Goal: Task Accomplishment & Management: Use online tool/utility

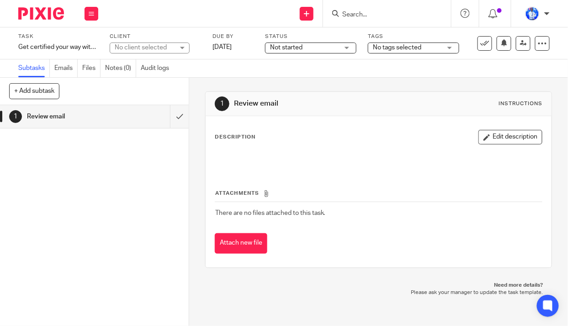
click at [42, 45] on div "Get certified your way with the all-new Xero certification Save Get certified y…" at bounding box center [58, 46] width 80 height 9
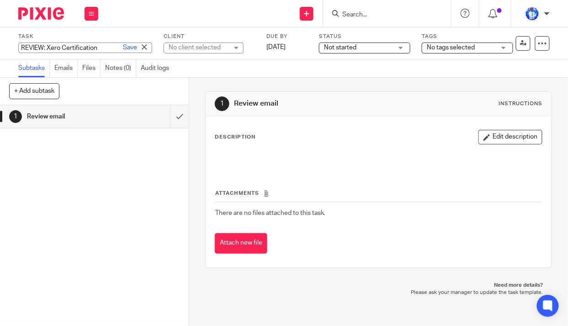
type input "REVIEW: Xero Certification"
click at [123, 44] on link "Save" at bounding box center [130, 47] width 14 height 9
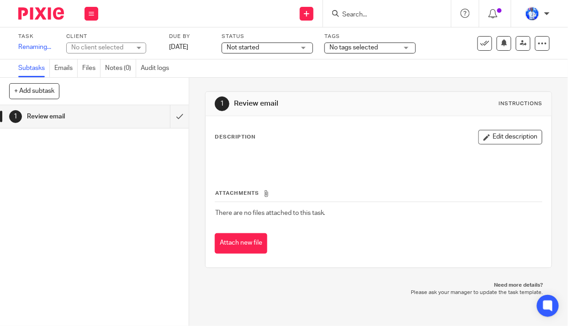
click at [122, 49] on div "No client selected" at bounding box center [100, 47] width 59 height 9
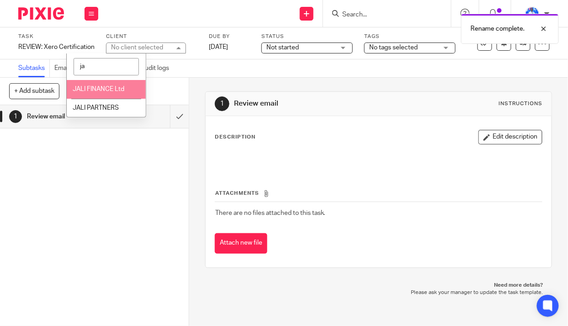
type input "ja"
click at [109, 89] on span "JALI FINANCE Ltd" at bounding box center [99, 89] width 52 height 6
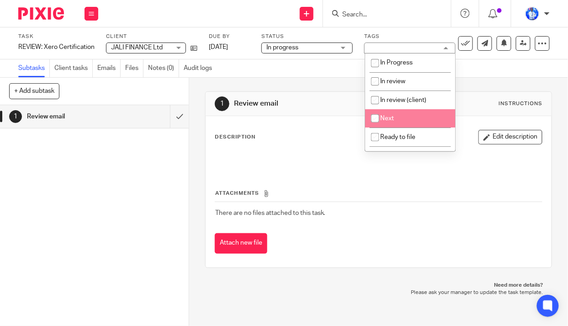
click at [402, 121] on li "Next" at bounding box center [410, 118] width 90 height 19
checkbox input "true"
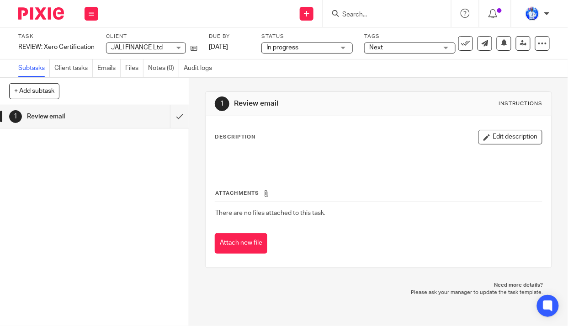
click at [296, 78] on div "1 Review email Instructions Description Edit description Attachments There are …" at bounding box center [378, 180] width 347 height 204
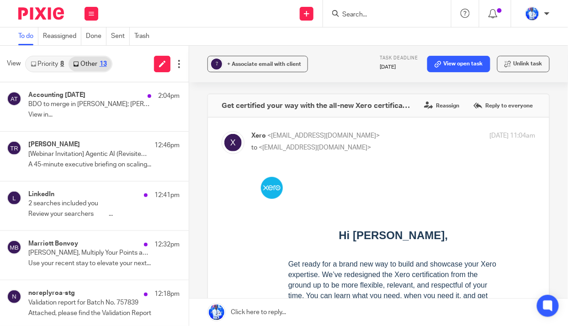
scroll to position [254, 0]
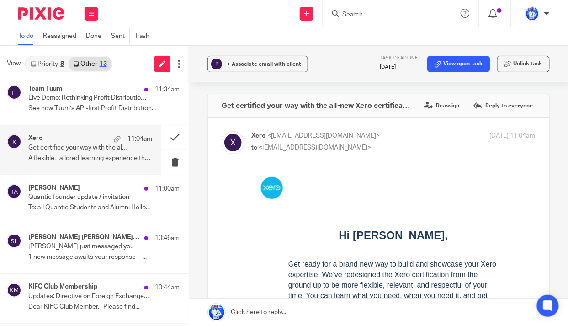
click at [96, 207] on p "To: all Quantic Students and Alumni Hello..." at bounding box center [103, 208] width 151 height 8
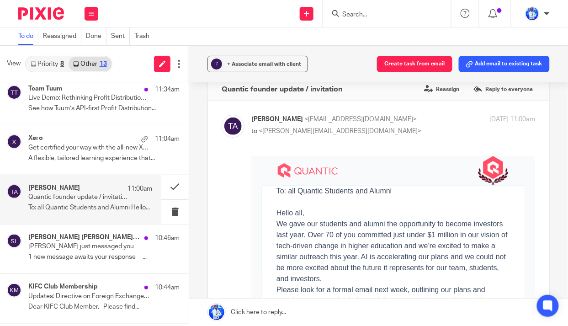
scroll to position [16, 0]
drag, startPoint x: 290, startPoint y: 118, endPoint x: 352, endPoint y: 123, distance: 62.3
click at [352, 123] on p "[PERSON_NAME] <[EMAIL_ADDRESS][DOMAIN_NAME]>" at bounding box center [345, 121] width 189 height 10
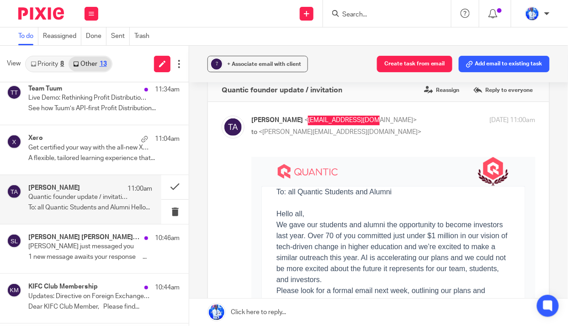
click at [333, 229] on p "We gave our students and alumni the opportunity to become investors last year. …" at bounding box center [393, 252] width 234 height 66
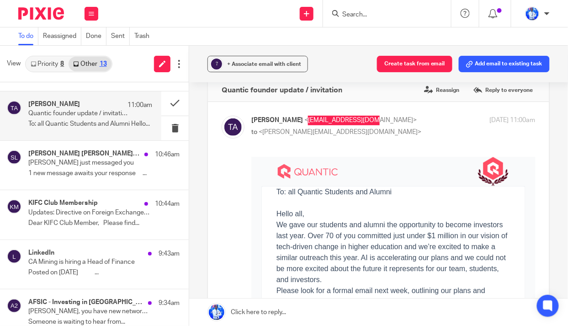
scroll to position [345, 0]
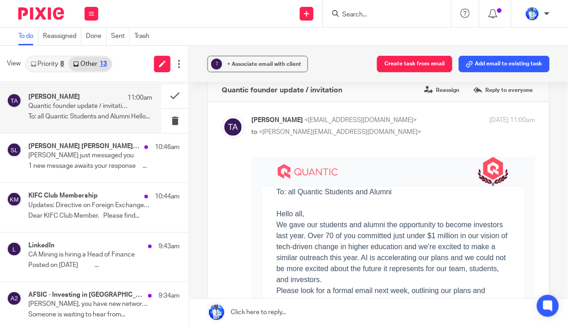
click at [53, 158] on div "[PERSON_NAME] [PERSON_NAME] via LinkedIn 10:46am [PERSON_NAME] just messaged yo…" at bounding box center [103, 158] width 151 height 31
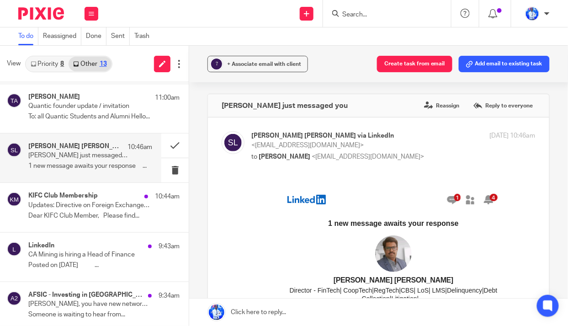
scroll to position [166, 0]
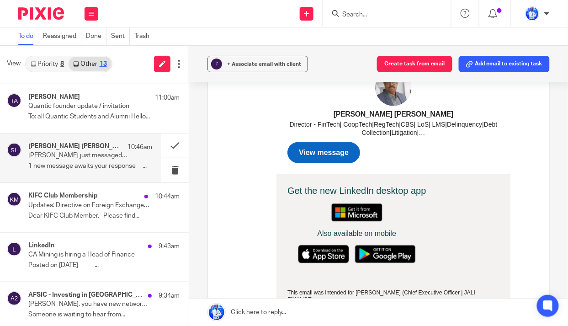
click at [74, 214] on p "Dear KIFC Club Member, Please find..." at bounding box center [103, 216] width 151 height 8
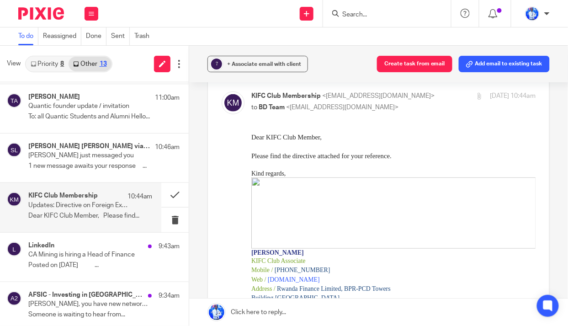
scroll to position [0, 0]
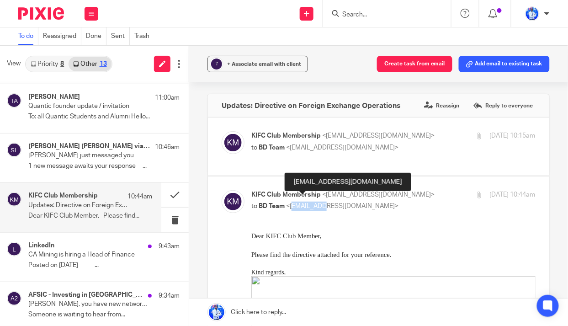
drag, startPoint x: 290, startPoint y: 199, endPoint x: 318, endPoint y: 199, distance: 28.3
click at [318, 203] on span "<[EMAIL_ADDRESS][DOMAIN_NAME]>" at bounding box center [342, 206] width 112 height 6
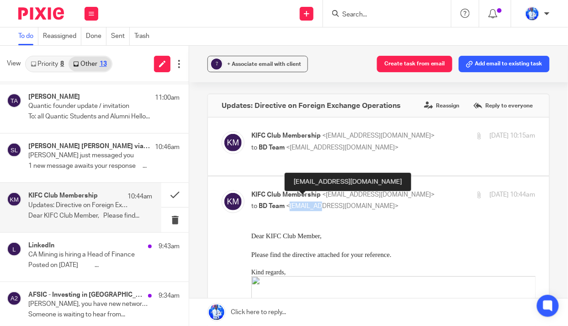
drag, startPoint x: 288, startPoint y: 199, endPoint x: 317, endPoint y: 201, distance: 29.3
click at [317, 203] on span "<[EMAIL_ADDRESS][DOMAIN_NAME]>" at bounding box center [342, 206] width 112 height 6
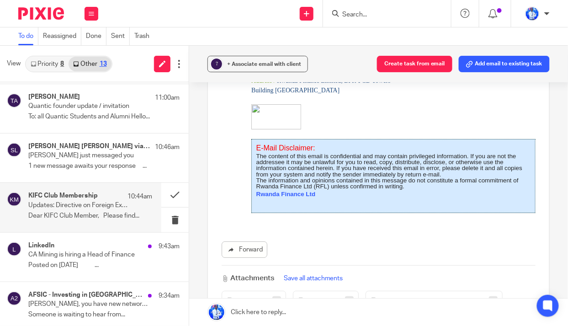
scroll to position [914, 0]
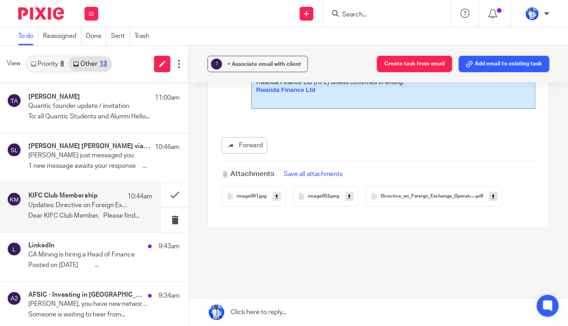
click at [447, 194] on span "Directive_on_Foreign_Exchange_Operations" at bounding box center [427, 196] width 95 height 5
